Goal: Task Accomplishment & Management: Manage account settings

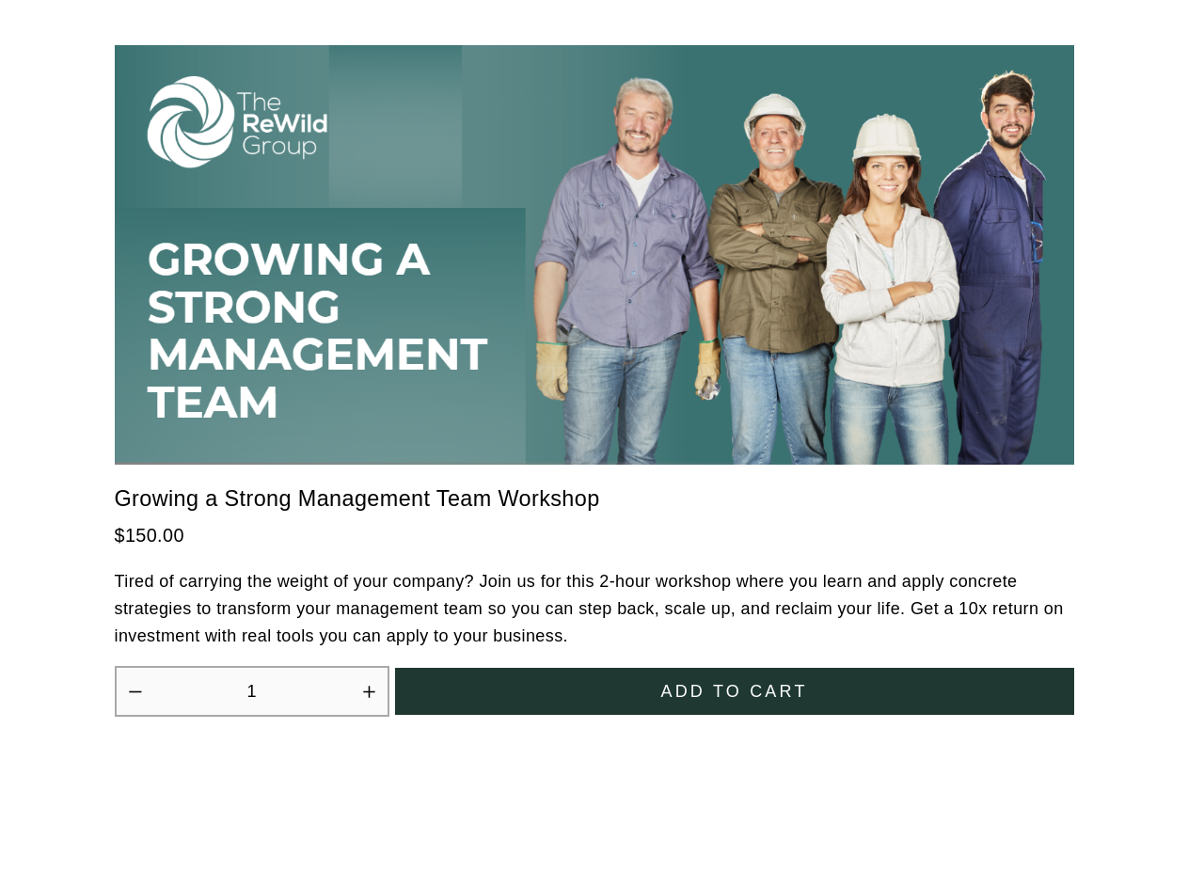
scroll to position [5204, 0]
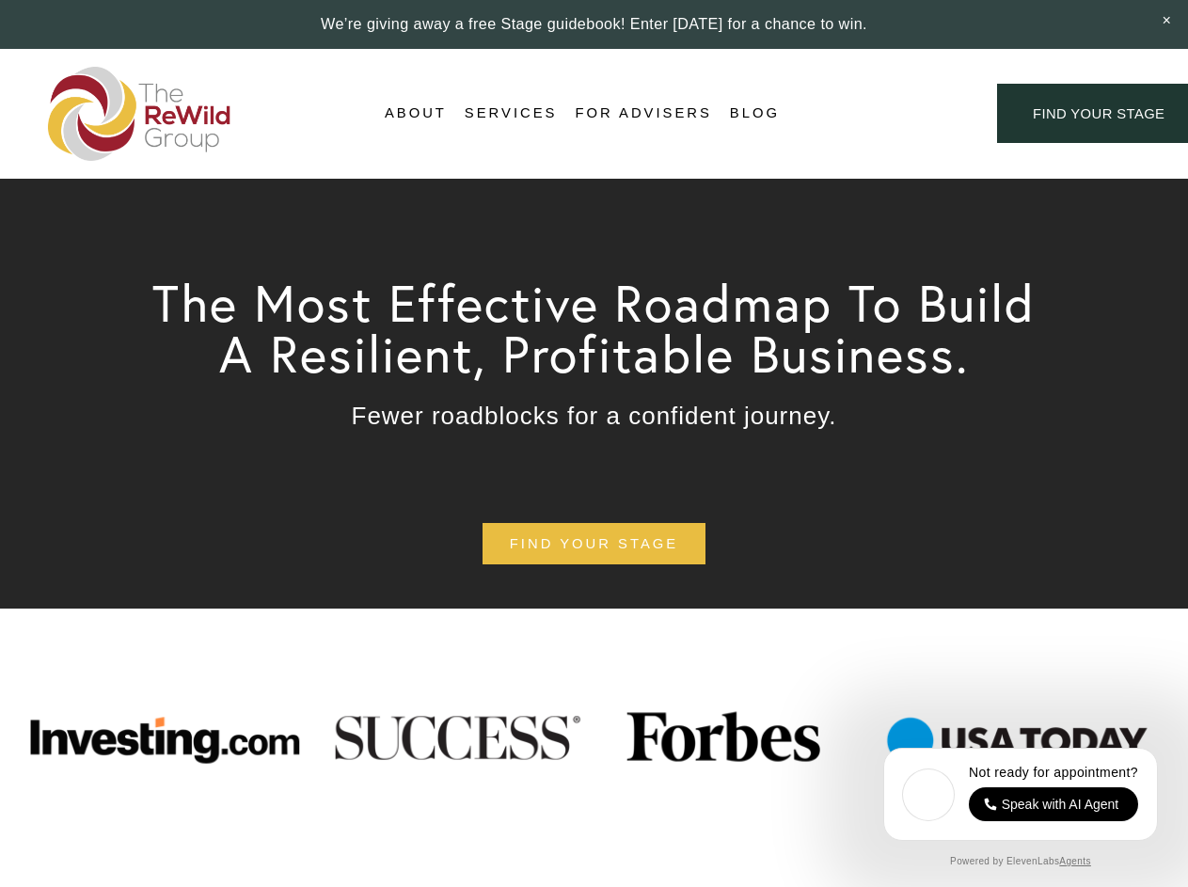
click at [888, 114] on div "Login Account" at bounding box center [889, 113] width 146 height 25
